Goal: Navigation & Orientation: Find specific page/section

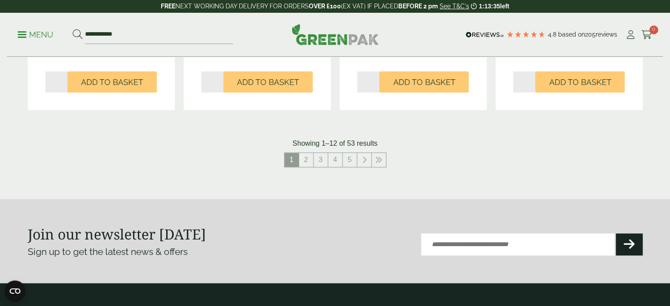
scroll to position [978, 0]
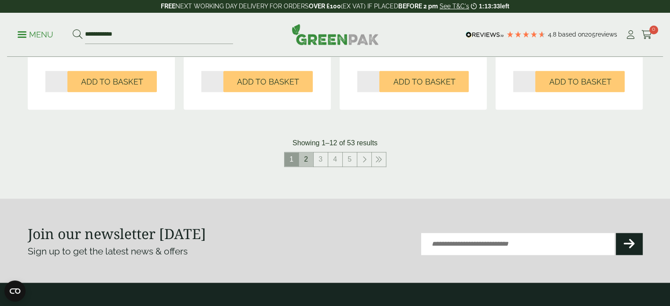
click at [299, 156] on link "2" at bounding box center [306, 160] width 14 height 14
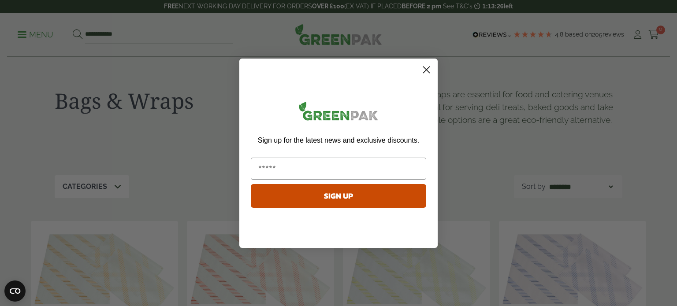
click at [429, 68] on circle "Close dialog" at bounding box center [426, 69] width 15 height 15
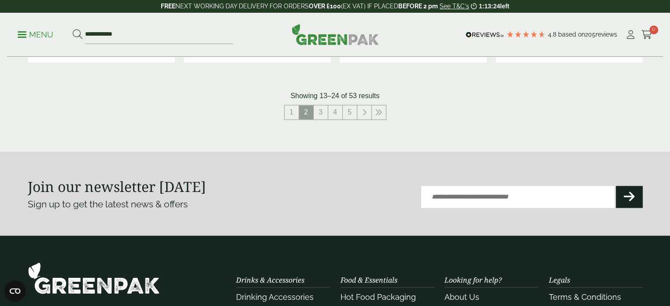
scroll to position [1026, 0]
click at [323, 107] on link "3" at bounding box center [321, 112] width 14 height 14
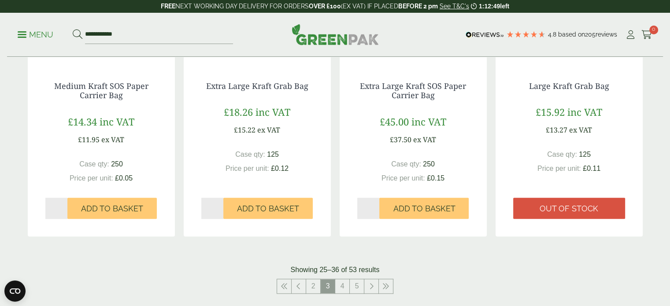
scroll to position [852, 0]
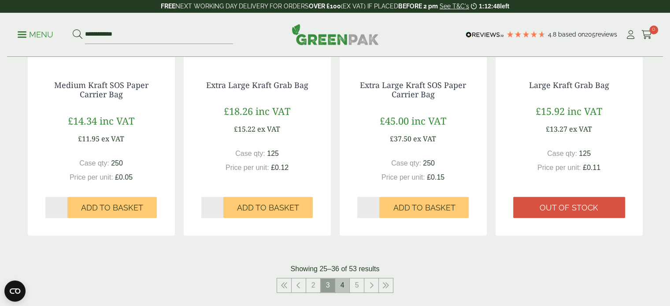
click at [346, 288] on link "4" at bounding box center [342, 286] width 14 height 14
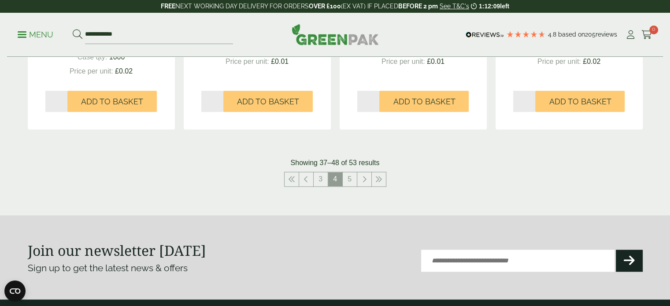
scroll to position [959, 0]
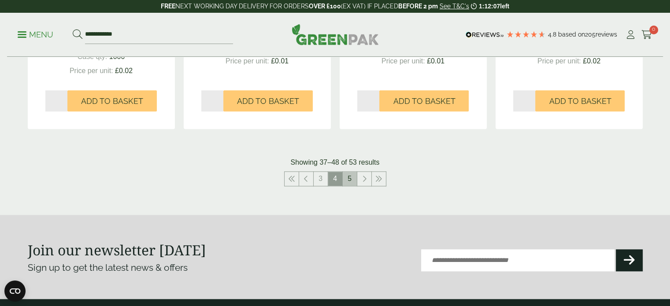
click at [350, 180] on link "5" at bounding box center [350, 179] width 14 height 14
